Goal: Information Seeking & Learning: Learn about a topic

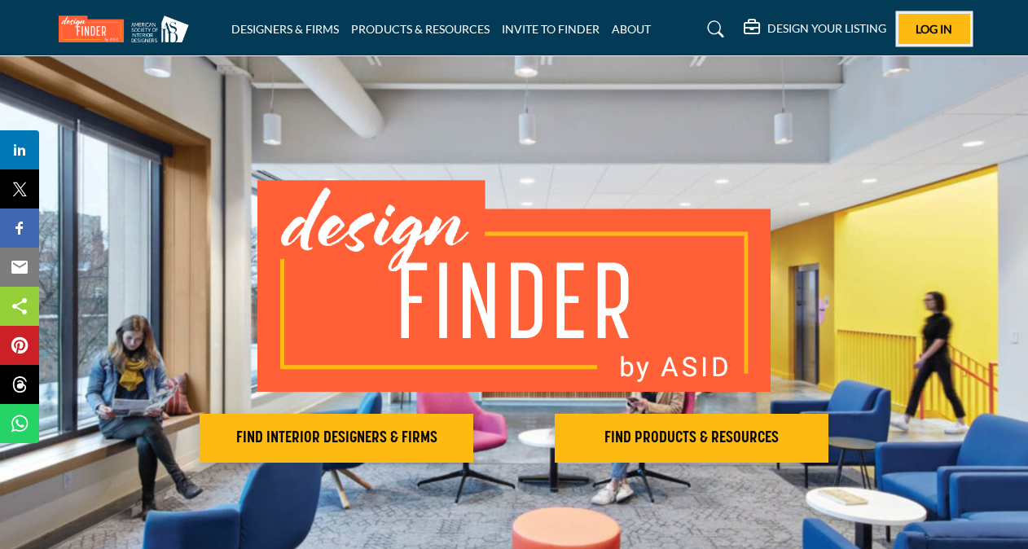
click at [924, 31] on span "Log In" at bounding box center [933, 29] width 37 height 14
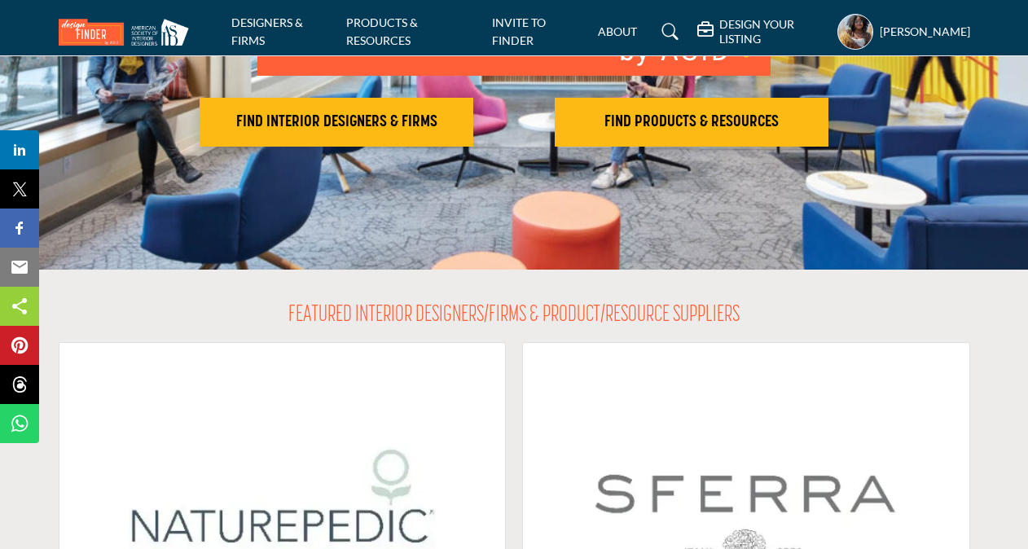
scroll to position [326, 0]
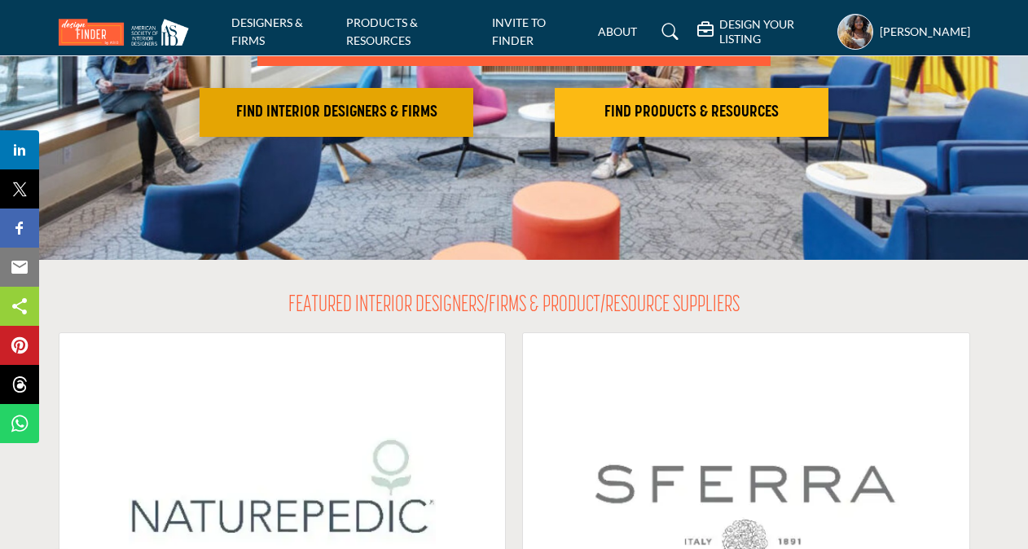
click at [371, 125] on button "FIND INTERIOR DESIGNERS & FIRMS" at bounding box center [337, 112] width 274 height 49
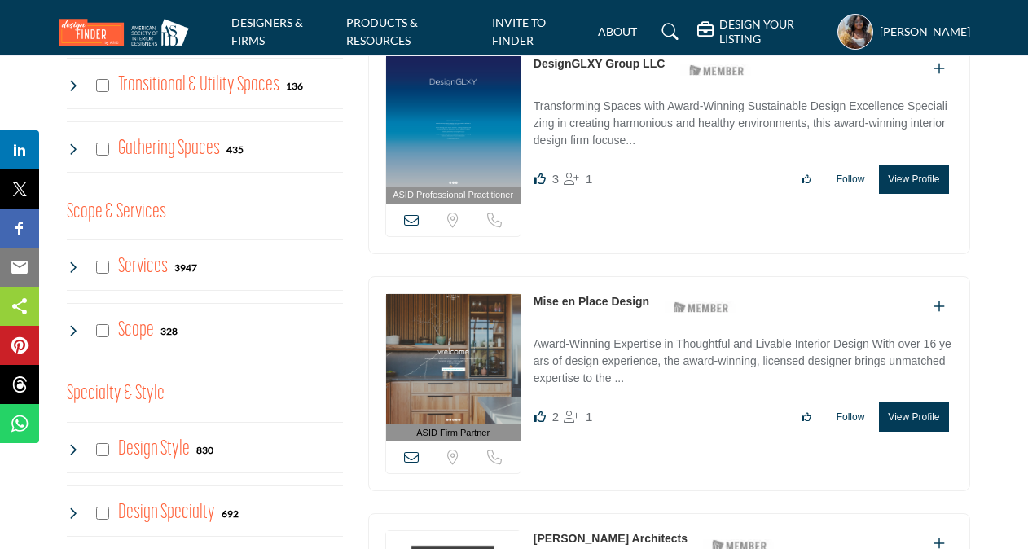
scroll to position [1221, 0]
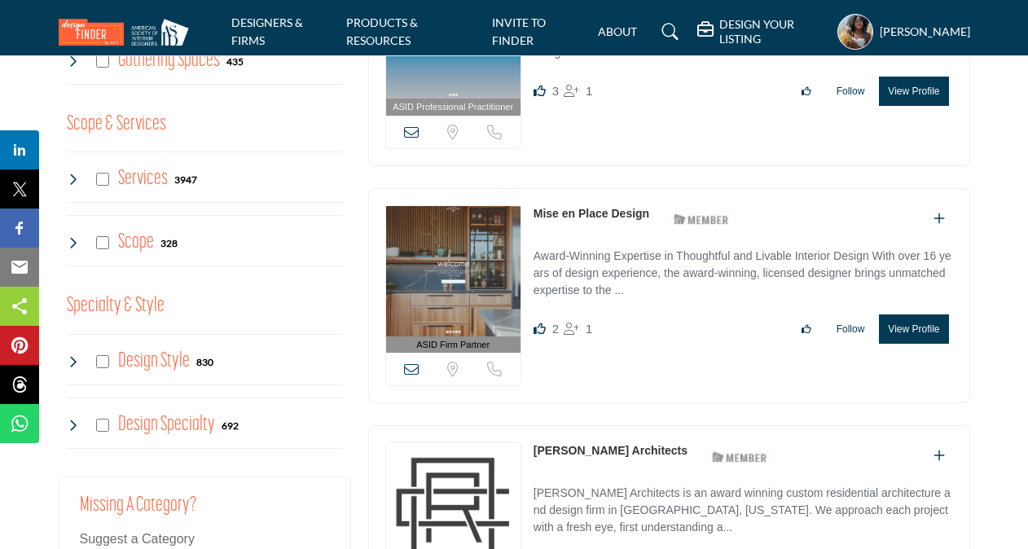
click at [618, 207] on link "Mise en Place Design" at bounding box center [591, 213] width 116 height 13
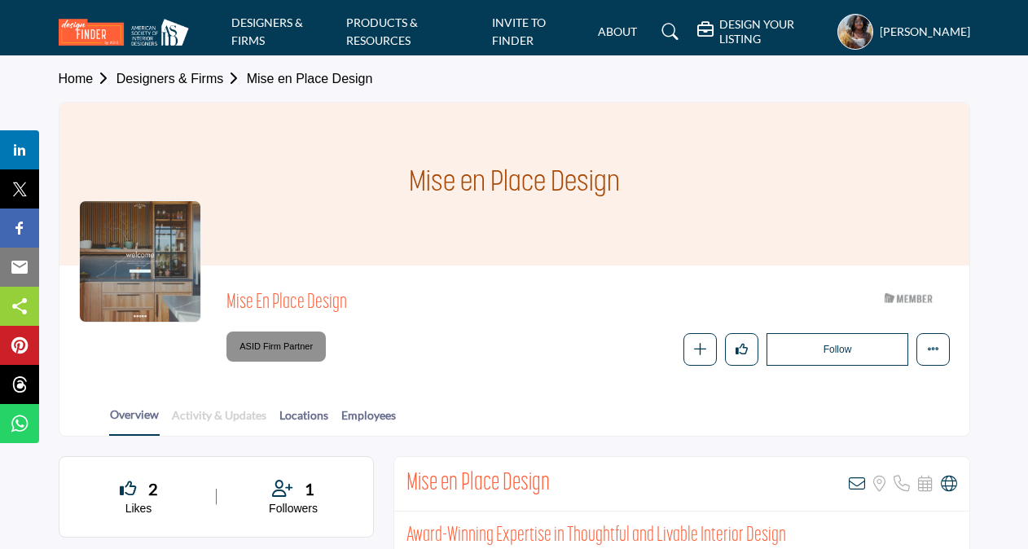
click at [200, 414] on link "Activity & Updates" at bounding box center [219, 420] width 96 height 29
click at [324, 419] on link "Locations" at bounding box center [303, 420] width 50 height 29
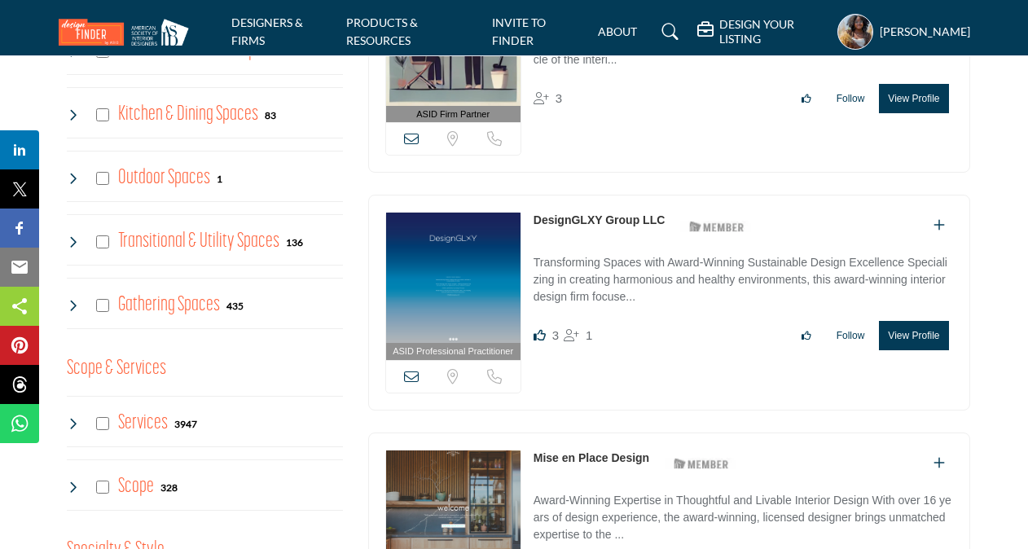
scroll to position [1221, 0]
